Goal: Communication & Community: Ask a question

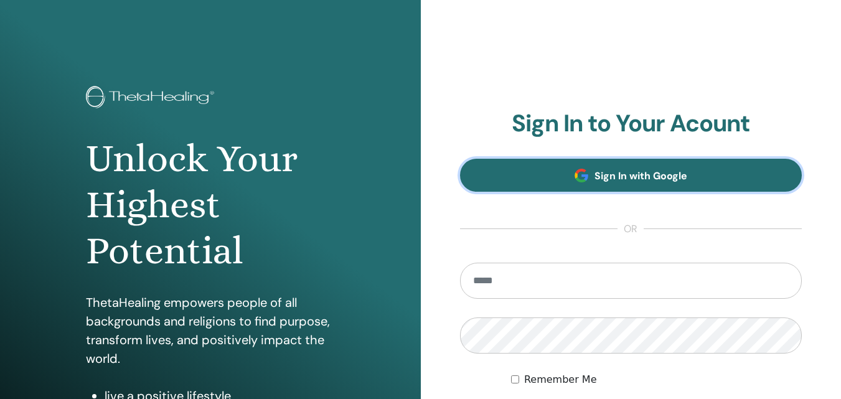
click at [516, 177] on link "Sign In with Google" at bounding box center [631, 175] width 342 height 33
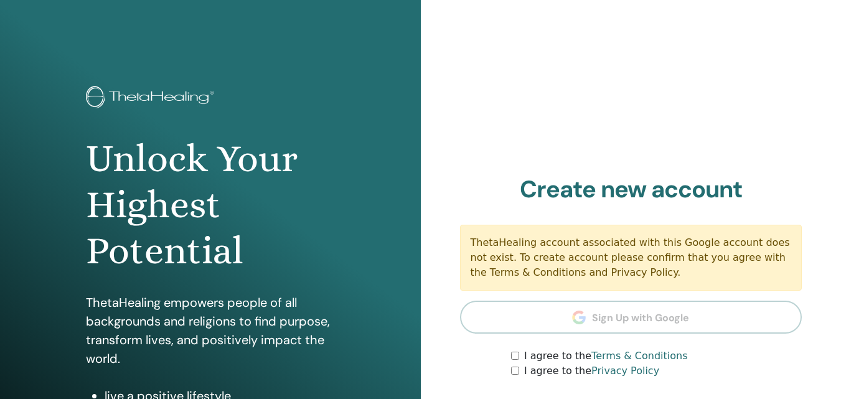
scroll to position [62, 0]
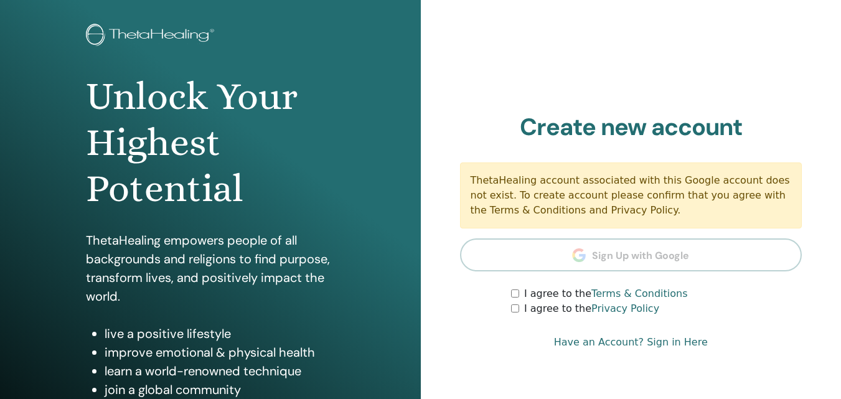
click at [510, 293] on form "I agree to the Terms & Conditions I agree to the Privacy Policy" at bounding box center [631, 301] width 342 height 30
click at [512, 314] on div "I agree to the Privacy Policy" at bounding box center [656, 308] width 291 height 15
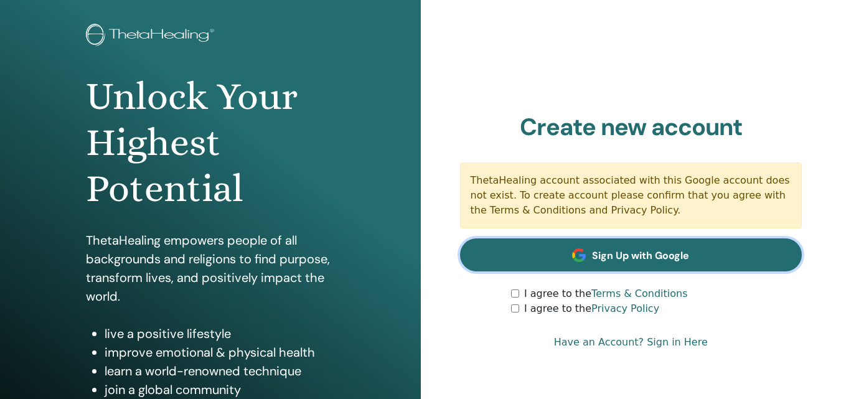
click at [533, 261] on link "Sign Up with Google" at bounding box center [631, 254] width 342 height 33
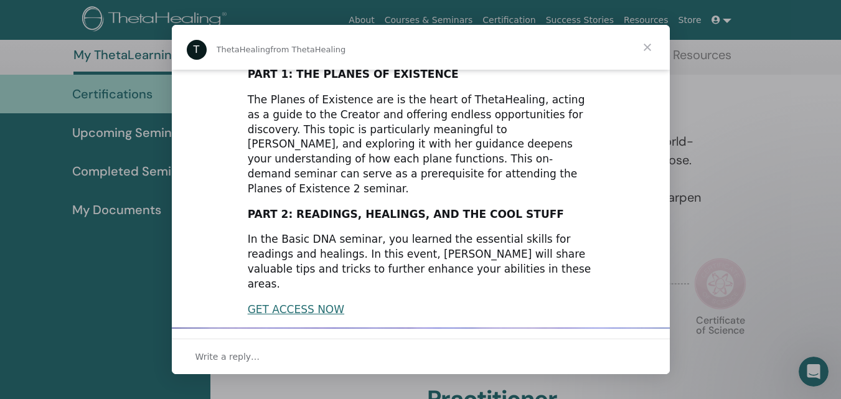
scroll to position [339, 0]
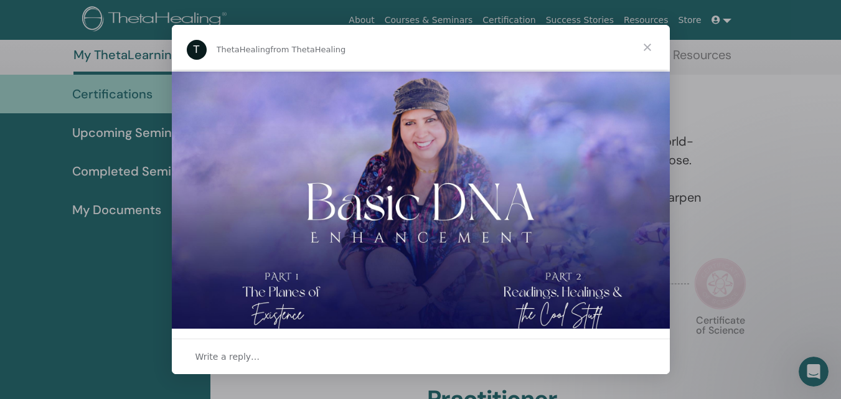
click at [652, 42] on span "Close" at bounding box center [647, 47] width 45 height 45
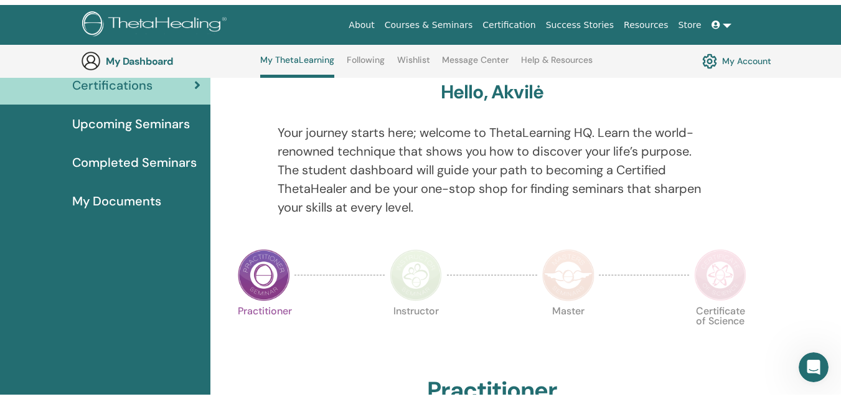
scroll to position [0, 0]
